Goal: Information Seeking & Learning: Learn about a topic

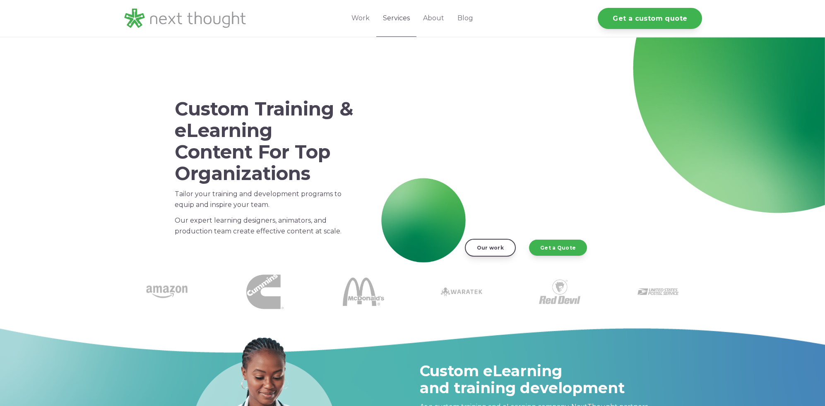
click at [394, 19] on link "Services" at bounding box center [396, 18] width 40 height 37
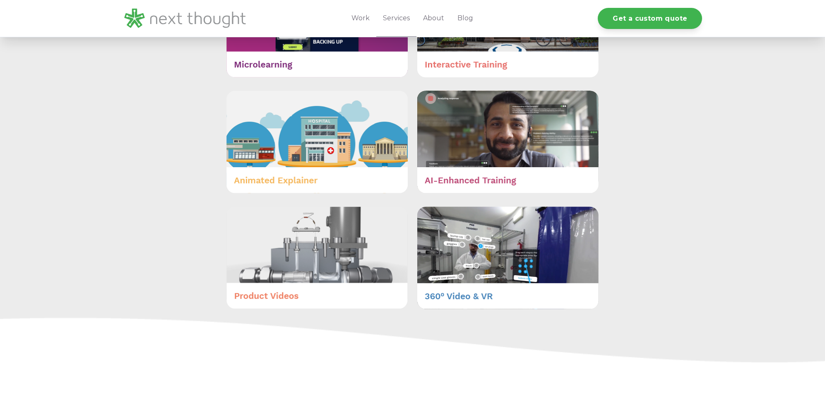
scroll to position [571, 0]
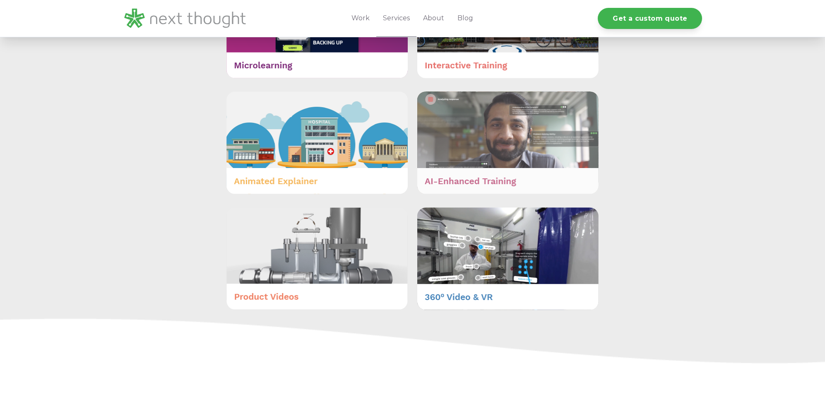
click at [518, 144] on img at bounding box center [507, 142] width 181 height 103
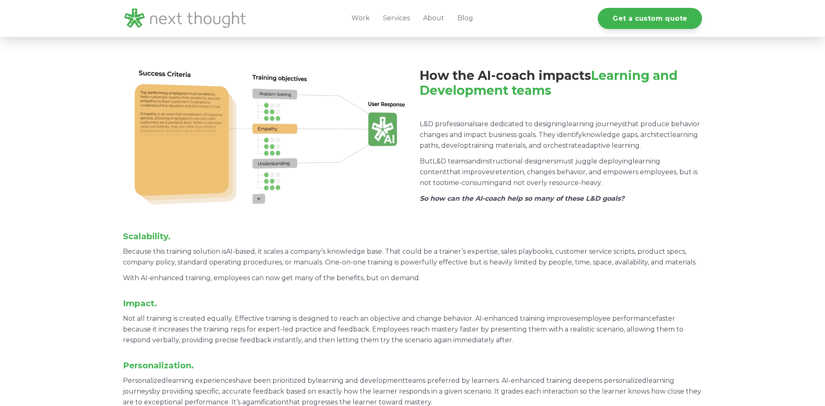
scroll to position [1181, 0]
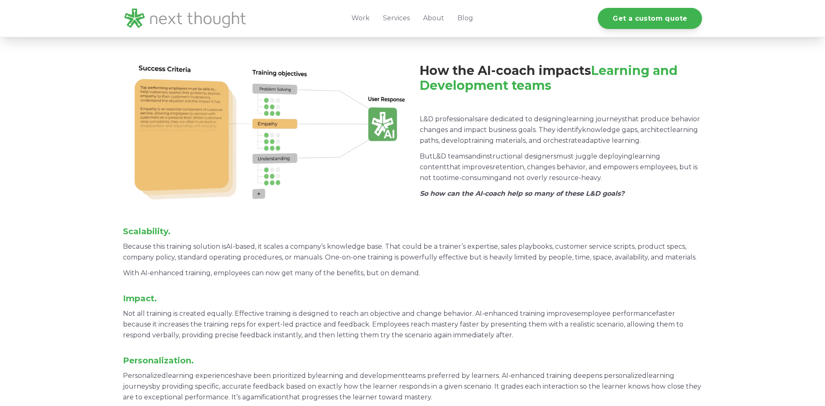
click at [390, 128] on img at bounding box center [264, 131] width 282 height 155
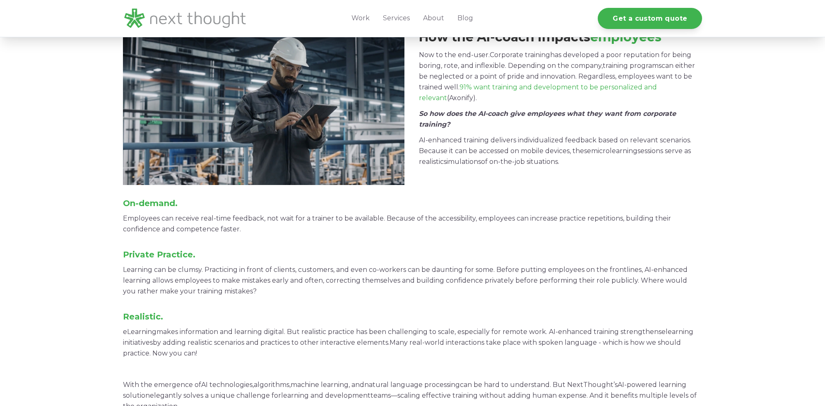
scroll to position [1960, 0]
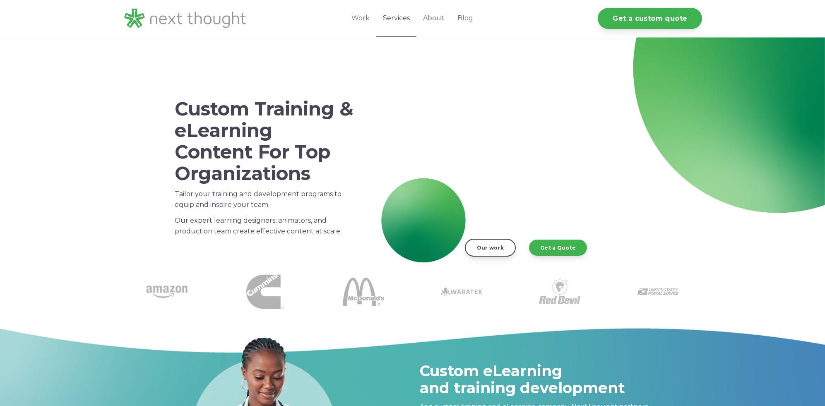
click at [397, 19] on link "Services" at bounding box center [396, 18] width 40 height 37
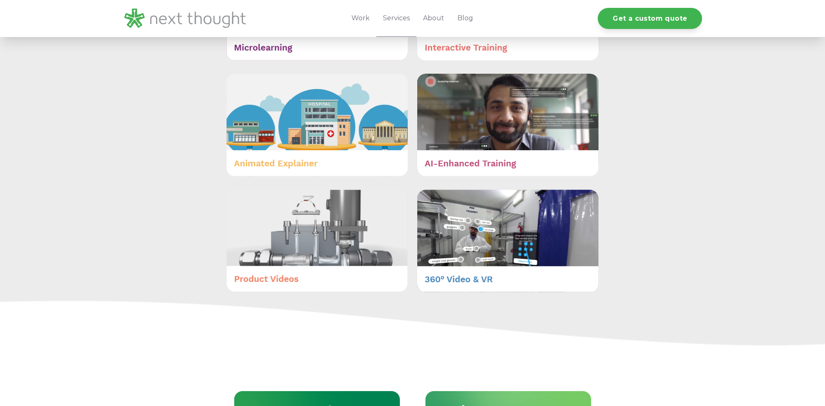
scroll to position [581, 0]
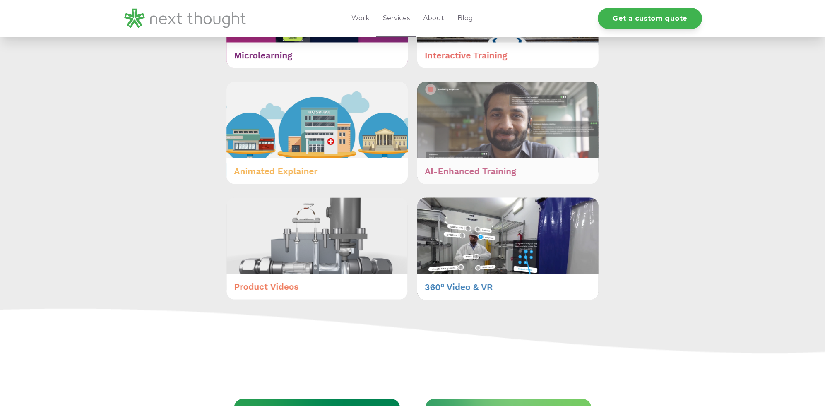
click at [457, 167] on img at bounding box center [507, 133] width 181 height 103
